Goal: Information Seeking & Learning: Learn about a topic

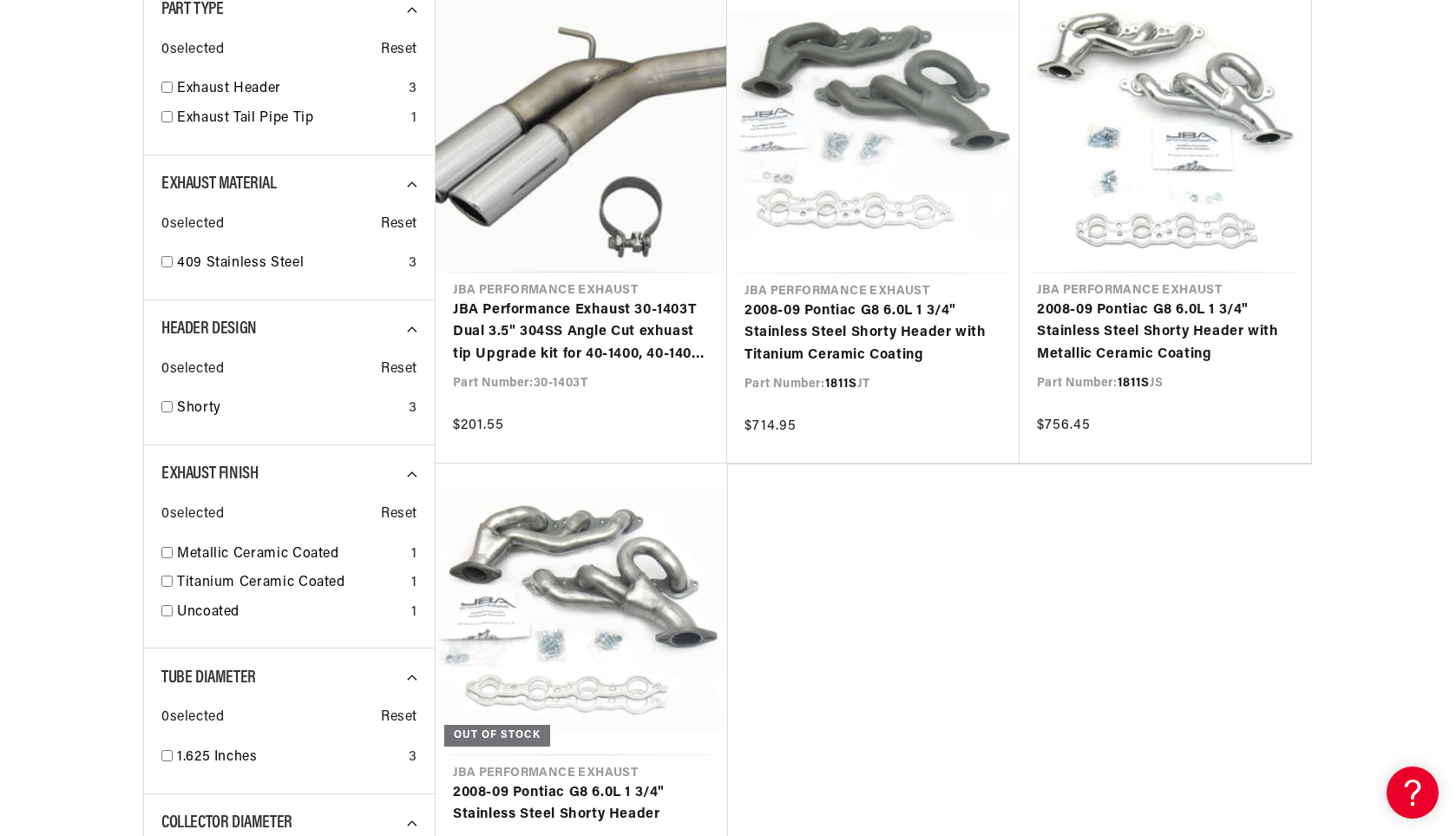
scroll to position [0, 526]
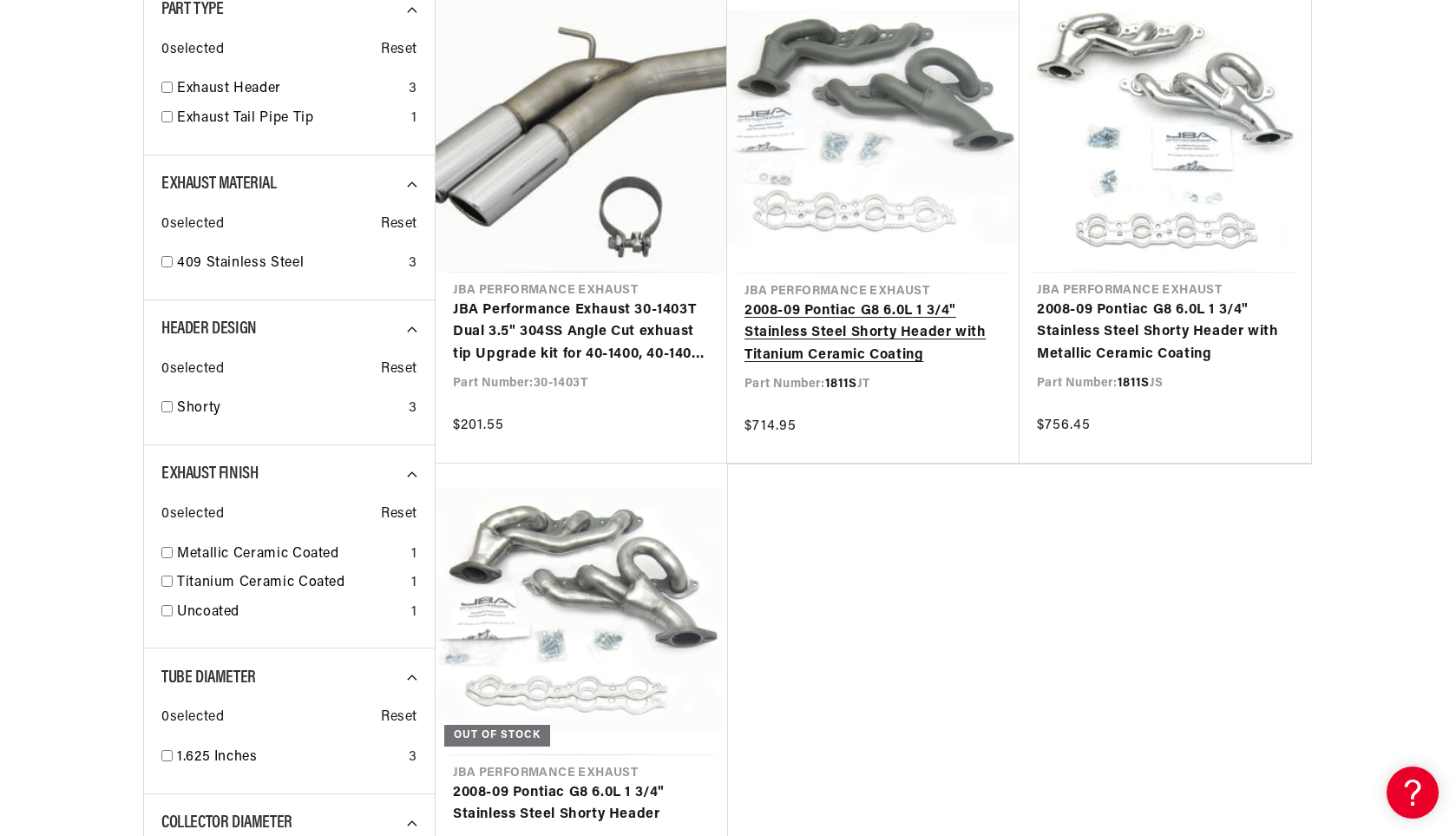
click at [905, 335] on link "2008-09 Pontiac G8 6.0L 1 3/4" Stainless Steel Shorty Header with Titanium Cera…" at bounding box center [873, 334] width 258 height 67
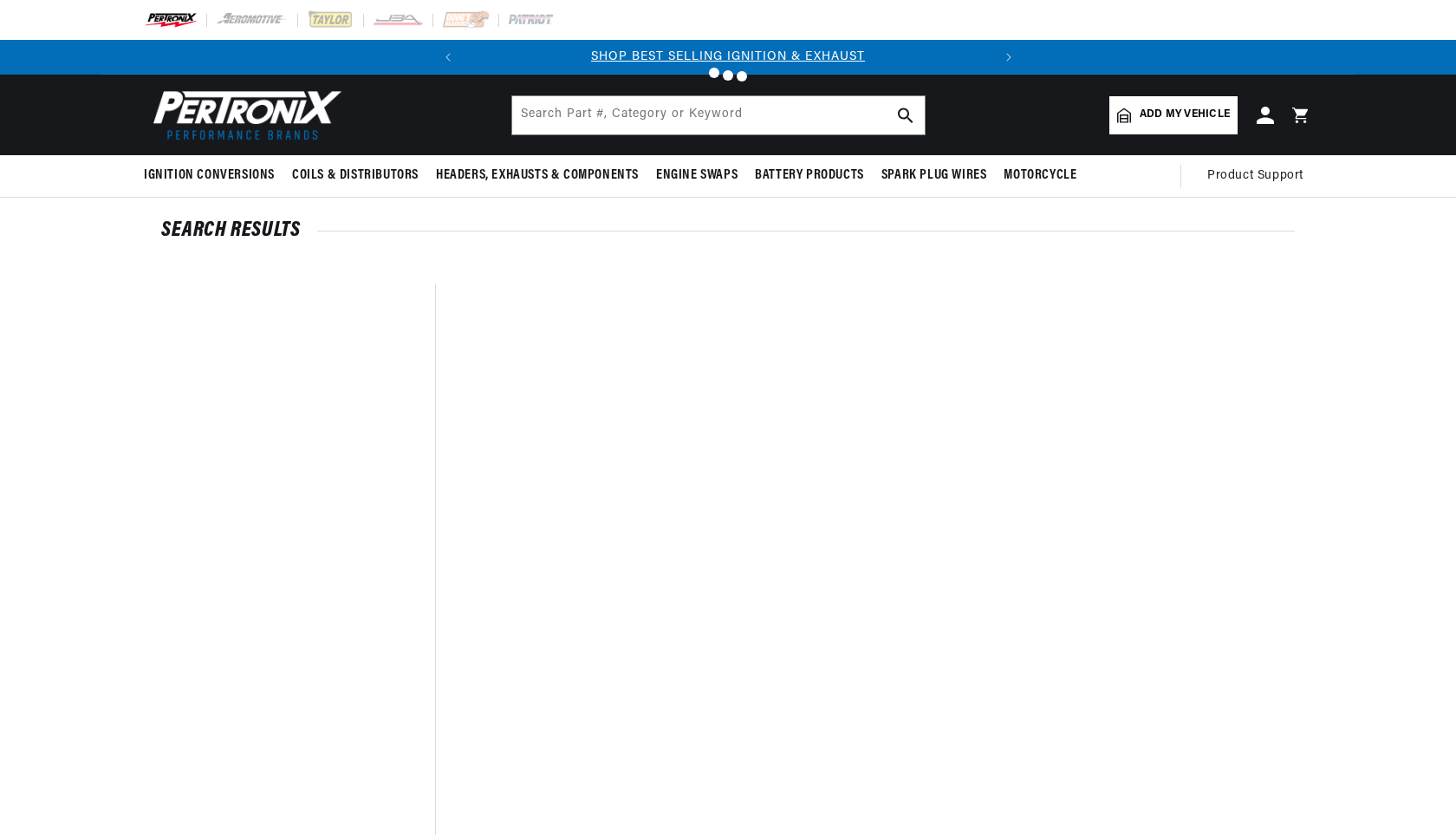
type input "1811S"
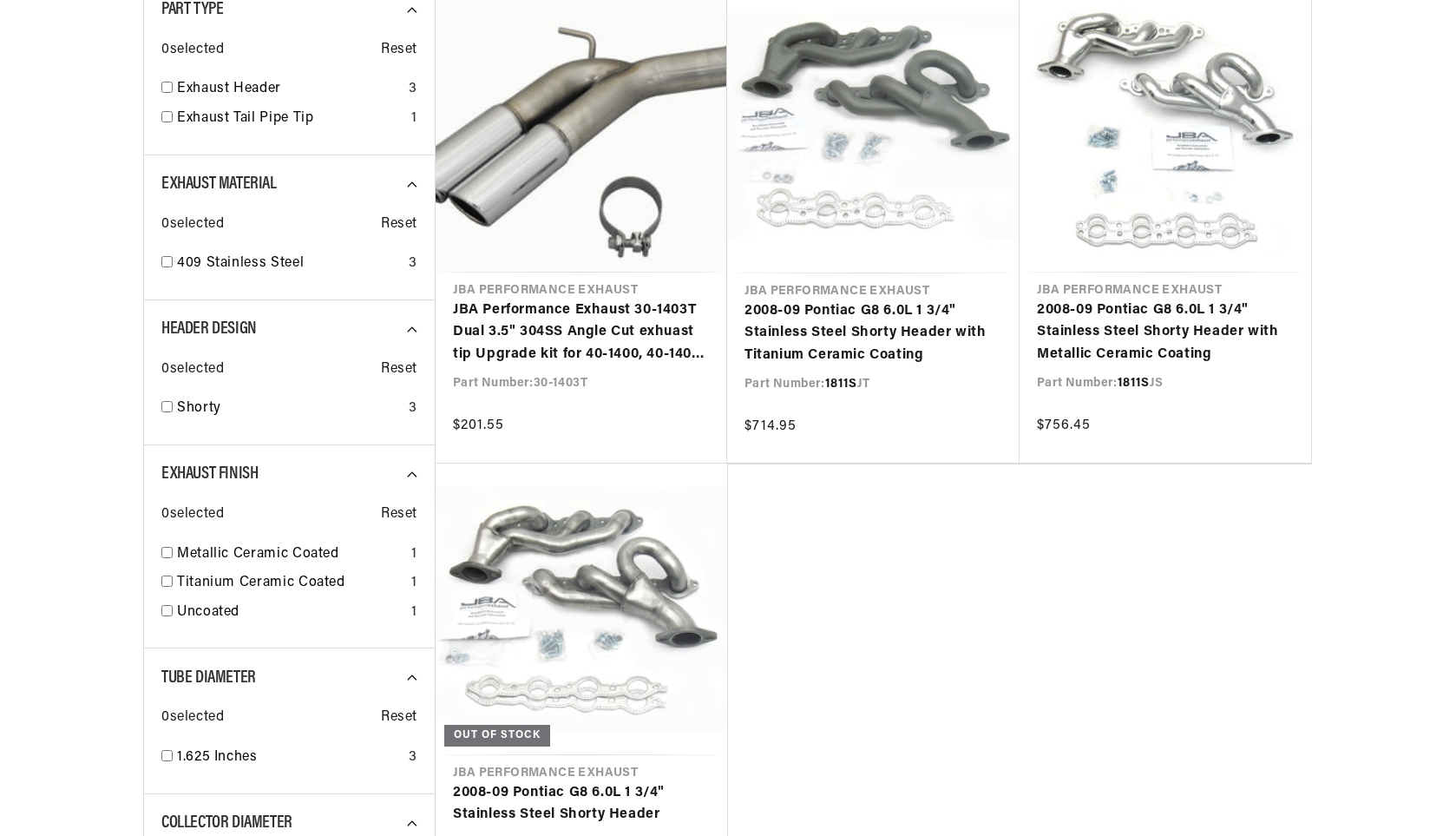
click at [1192, 329] on link "2008-09 Pontiac G8 6.0L 1 3/4" Stainless Steel Shorty Header with Metallic Cera…" at bounding box center [1165, 333] width 257 height 67
